Goal: Task Accomplishment & Management: Use online tool/utility

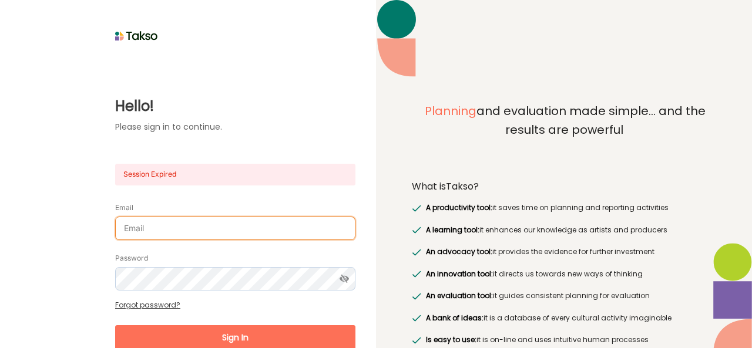
click at [174, 224] on input "Email" at bounding box center [235, 228] width 240 height 23
type input "[EMAIL_ADDRESS][DOMAIN_NAME]"
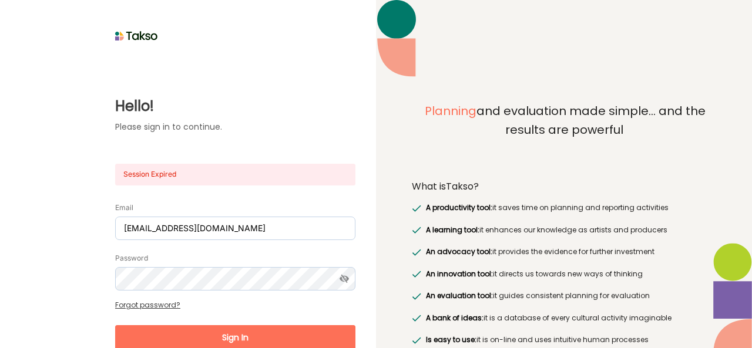
click at [249, 331] on button "Sign In" at bounding box center [235, 337] width 240 height 25
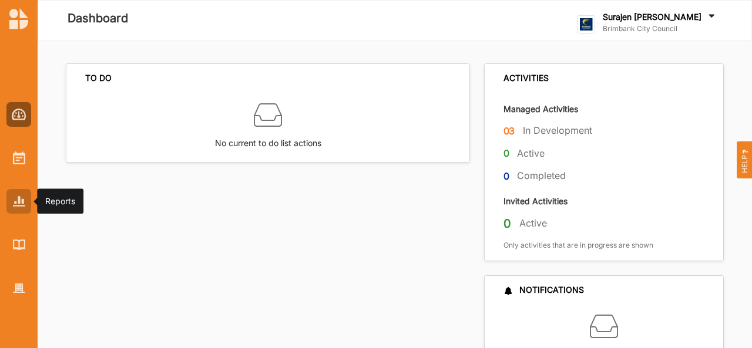
click at [15, 200] on img at bounding box center [19, 201] width 12 height 10
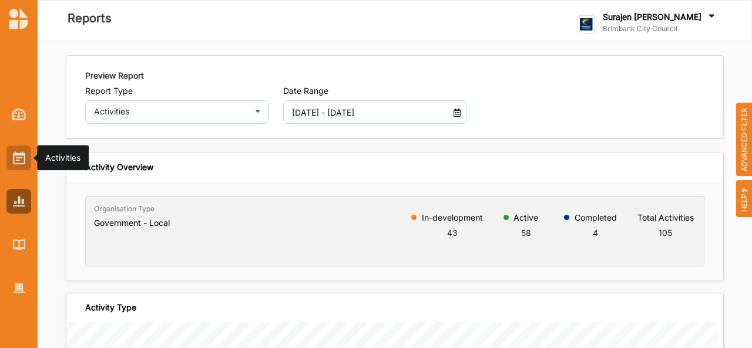
click at [15, 164] on img at bounding box center [19, 158] width 12 height 13
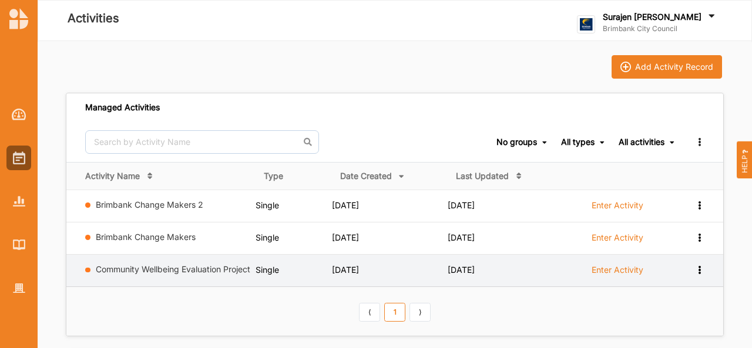
click at [602, 267] on label "Enter Activity" at bounding box center [618, 270] width 52 height 11
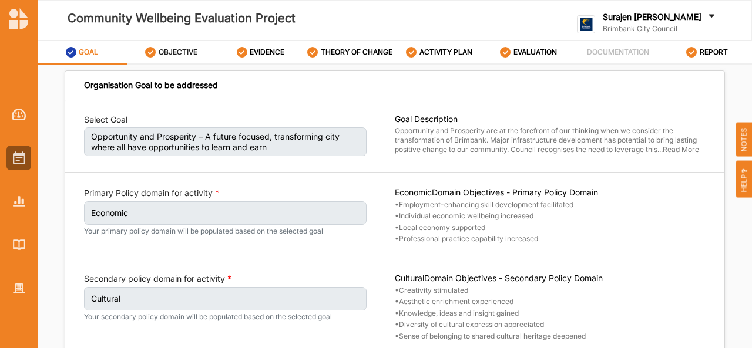
click at [179, 49] on label "OBJECTIVE" at bounding box center [178, 52] width 39 height 9
select select "30"
select select "3"
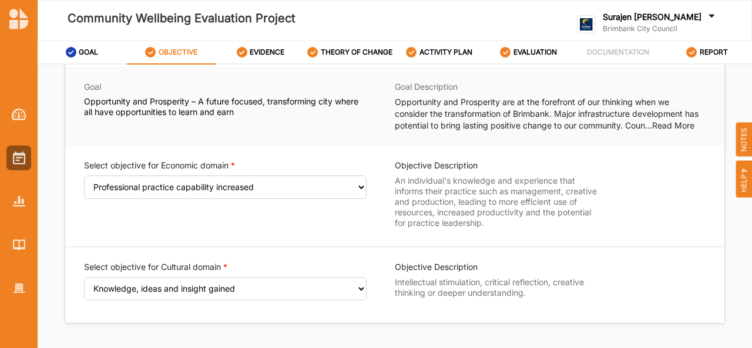
scroll to position [33, 0]
click at [249, 53] on div "EVIDENCE" at bounding box center [261, 52] width 48 height 21
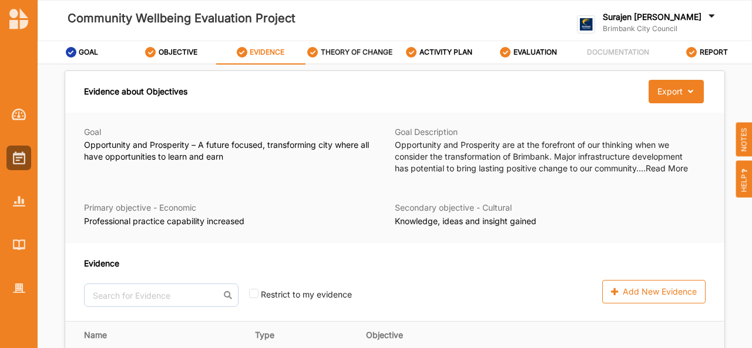
click at [355, 61] on div "THEORY OF CHANGE" at bounding box center [349, 52] width 85 height 21
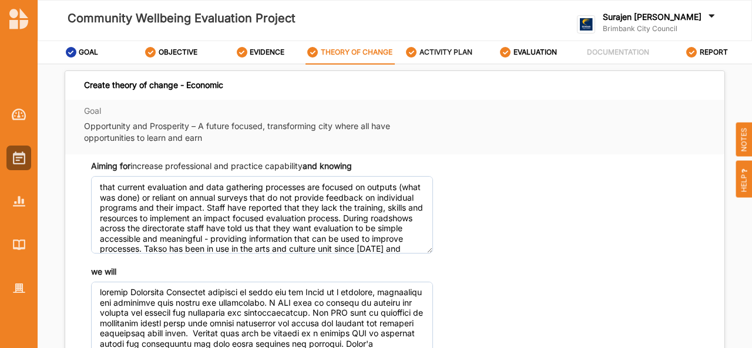
click at [457, 56] on label "ACTIVITY PLAN" at bounding box center [445, 52] width 53 height 9
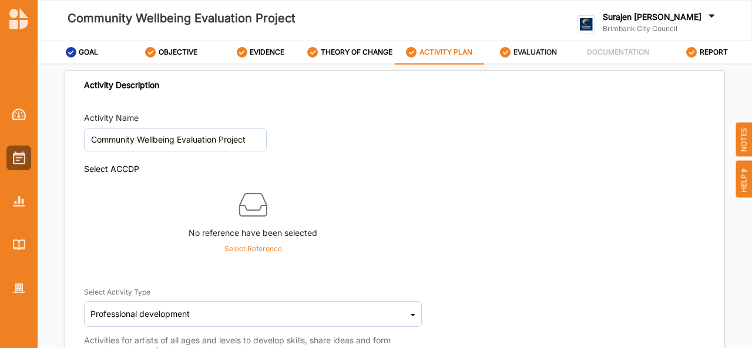
click at [525, 53] on label "EVALUATION" at bounding box center [534, 52] width 43 height 9
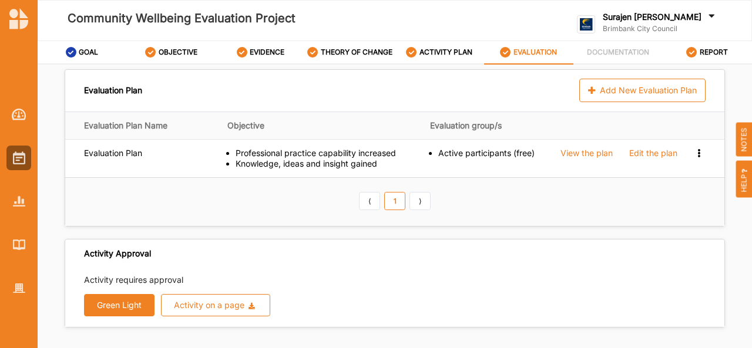
scroll to position [1, 0]
click at [9, 204] on div at bounding box center [18, 201] width 25 height 25
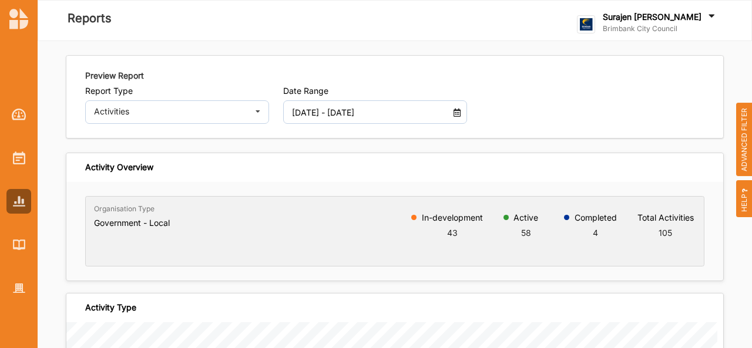
click at [246, 127] on div "Preview Report Report Type Activities Activities Outcomes Inputs & Outputs Mana…" at bounding box center [394, 97] width 657 height 82
click at [179, 116] on div "Activities Activities Outcomes Inputs & Outputs Management Summary" at bounding box center [177, 111] width 184 height 23
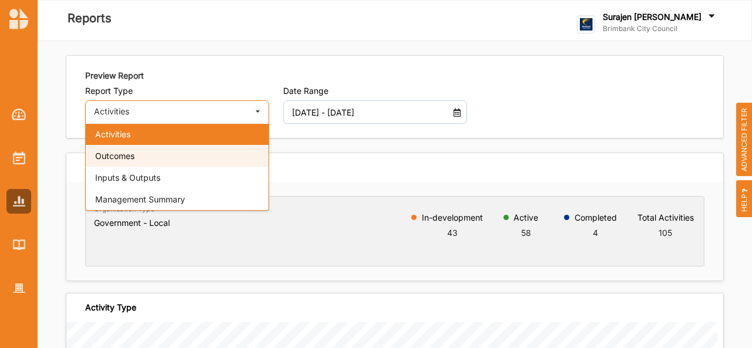
click at [176, 153] on div "Outcomes" at bounding box center [177, 156] width 183 height 22
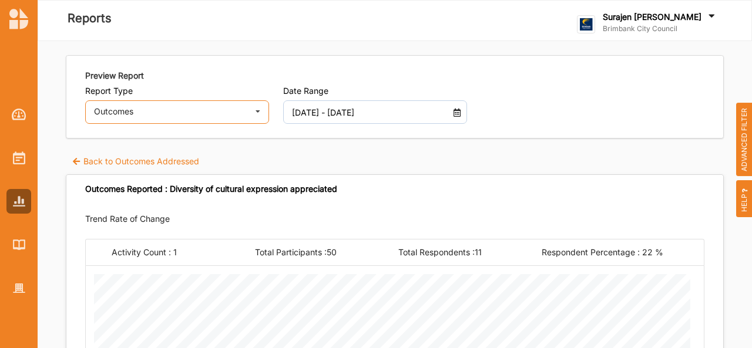
click at [150, 108] on div "Outcomes" at bounding box center [171, 112] width 154 height 8
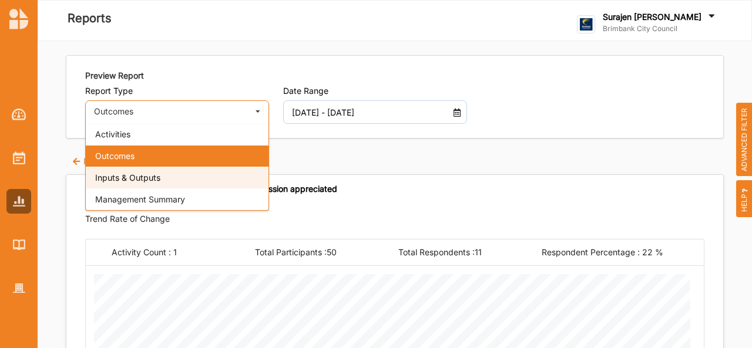
click at [142, 183] on div "Inputs & Outputs" at bounding box center [177, 178] width 183 height 22
